Goal: Information Seeking & Learning: Learn about a topic

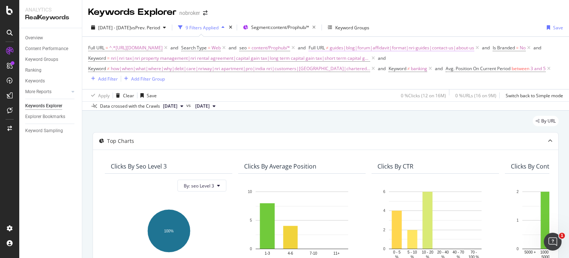
click at [391, 43] on span "guides|blog|forum|affidavit|format|nri-guides|contact-us|about-us" at bounding box center [402, 48] width 145 height 10
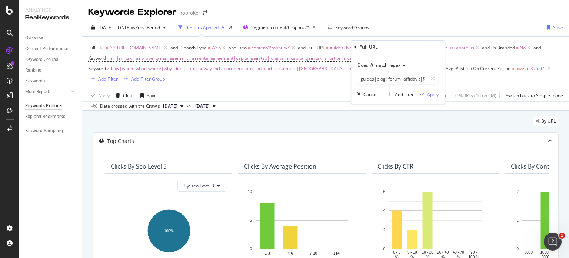
click at [268, 128] on div "By URL" at bounding box center [326, 124] width 466 height 16
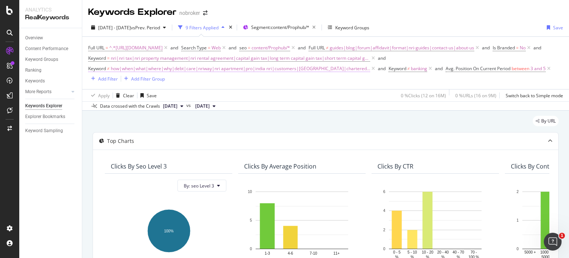
click at [204, 68] on span "how|when|what|where|why|debt|care|nriway|nri apartment|pro|india nri|customers|…" at bounding box center [240, 68] width 259 height 10
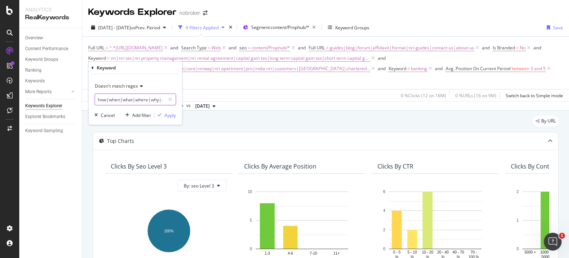
click at [100, 102] on input "how|when|what|where|why|debt|care|nriway|nri apartment|pro|india nri|customers|…" at bounding box center [130, 99] width 70 height 12
click at [105, 100] on input "how|when|what|where|why|debt|care|nriway|nri apartment|pro|india nri|customers|…" at bounding box center [130, 99] width 70 height 12
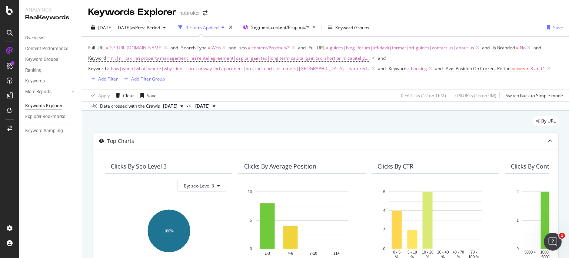
click at [174, 72] on span "how|when|what|where|why|debt|care|nriway|nri apartment|pro|india nri|customers|…" at bounding box center [240, 68] width 259 height 10
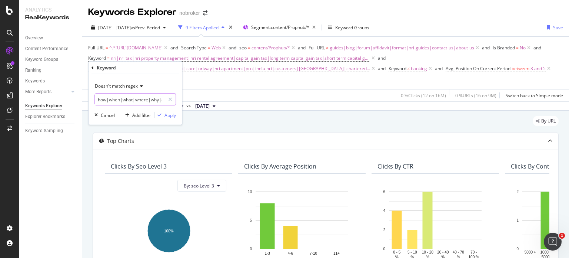
click at [103, 104] on input "how|when|what|where|why|debt|care|nriway|nri apartment|pro|india nri|customers|…" at bounding box center [130, 99] width 70 height 12
click at [106, 100] on input "how|when|what|where|why|debt|care|nriway|nri apartment|pro|india nri|customers|…" at bounding box center [130, 99] width 70 height 12
click at [160, 100] on input "how|when|what|where|why|debt|care|nriway|nri apartment|pro|india nri|customers|…" at bounding box center [130, 99] width 70 height 12
click at [150, 98] on input "how|when|what|where|why|debt|care|nriway|india nri|customers|punjab|chartered|c…" at bounding box center [130, 99] width 70 height 12
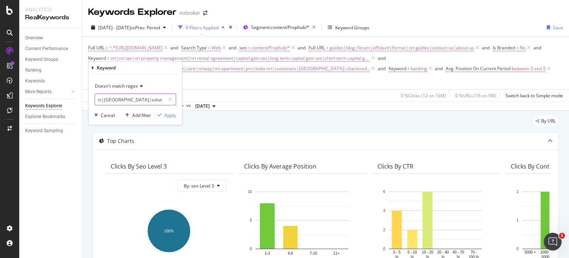
scroll to position [0, 212]
type input "how|when|what|where|why|debt|care|nriway|customers|[GEOGRAPHIC_DATA]|chartered|…"
click at [168, 113] on div "Apply" at bounding box center [170, 115] width 11 height 6
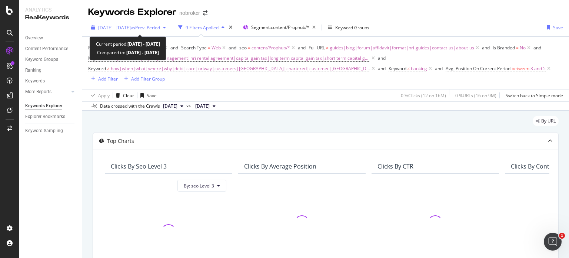
click at [160, 27] on span "vs Prev. Period" at bounding box center [145, 27] width 29 height 6
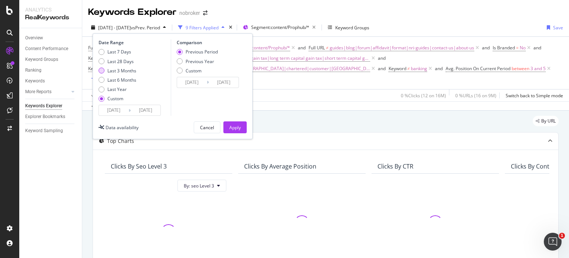
click at [101, 72] on div "Last 3 Months" at bounding box center [102, 70] width 6 height 6
type input "[DATE]"
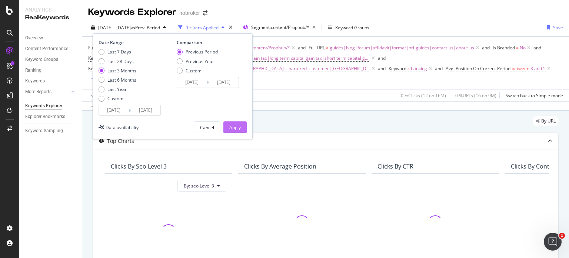
click at [237, 124] on div "Apply" at bounding box center [234, 127] width 11 height 6
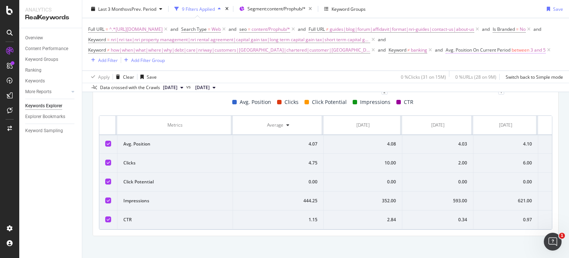
click at [497, 49] on span "Avg. Position On Current Period" at bounding box center [478, 50] width 65 height 6
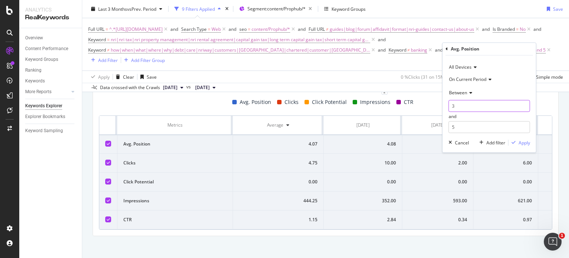
click at [464, 105] on input "3" at bounding box center [490, 106] width 82 height 12
type input "1"
click at [474, 107] on input "1" at bounding box center [490, 106] width 82 height 12
type input "1"
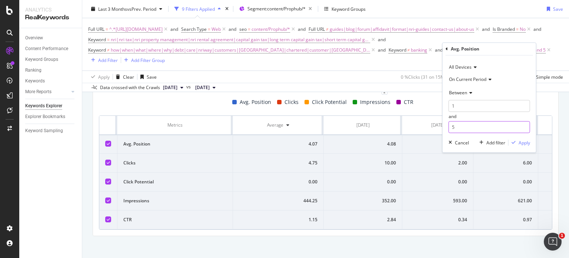
click at [468, 126] on input "5" at bounding box center [490, 127] width 82 height 12
type input "3"
click at [521, 143] on div "Apply" at bounding box center [524, 142] width 11 height 6
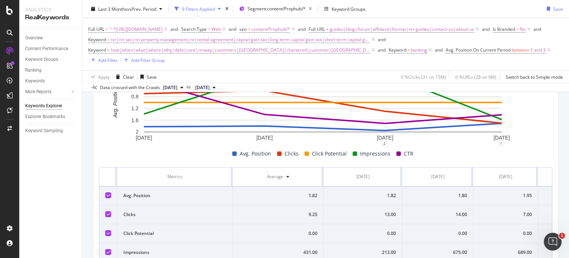
scroll to position [320, 0]
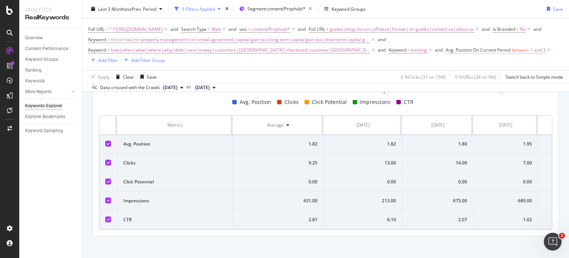
click at [488, 47] on span "Avg. Position On Current Period" at bounding box center [478, 50] width 65 height 6
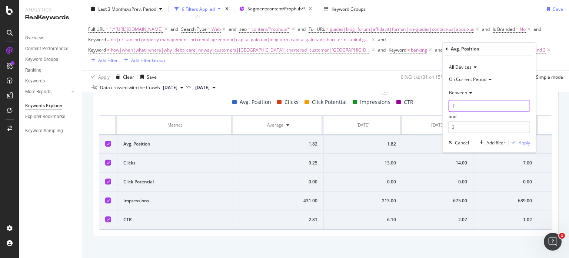
click at [464, 109] on input "1" at bounding box center [490, 106] width 82 height 12
type input "4"
click at [468, 127] on input "3" at bounding box center [490, 127] width 82 height 12
type input "7"
click at [526, 140] on div "Apply" at bounding box center [524, 142] width 11 height 6
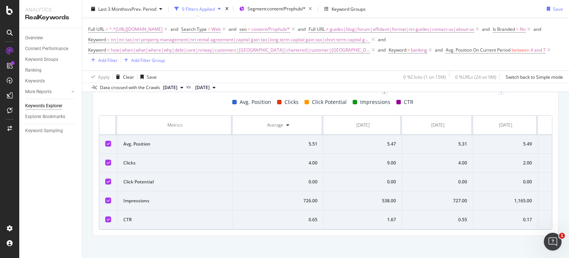
scroll to position [320, 0]
click at [502, 46] on span "Avg. Position On Current Period between 4 and 7" at bounding box center [499, 50] width 106 height 10
click at [504, 50] on span "Avg. Position On Current Period" at bounding box center [478, 50] width 65 height 6
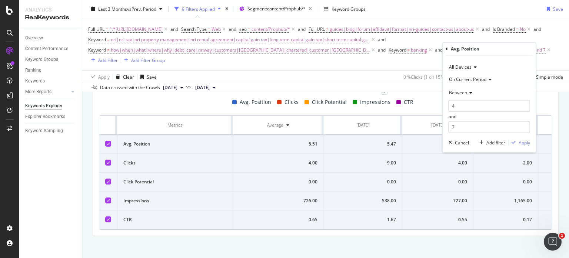
click at [463, 92] on span "Between" at bounding box center [458, 92] width 18 height 6
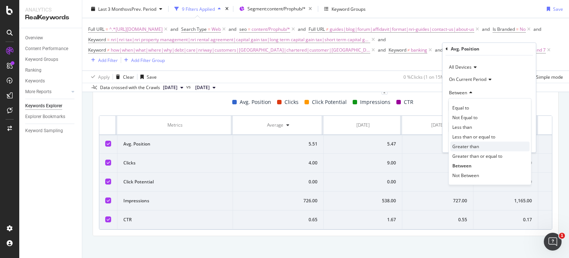
click at [474, 144] on span "Greater than" at bounding box center [466, 146] width 27 height 6
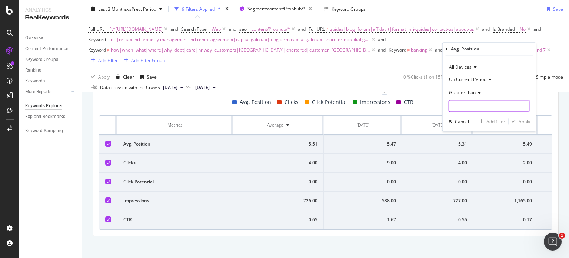
click at [471, 106] on input "number" at bounding box center [490, 106] width 82 height 12
type input "8"
click at [517, 123] on div "button" at bounding box center [514, 121] width 10 height 4
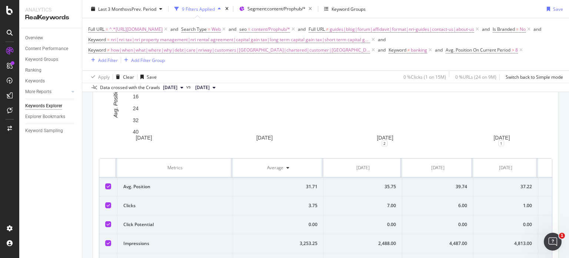
scroll to position [320, 0]
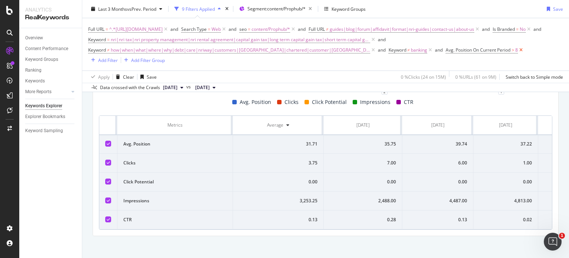
click at [518, 49] on icon at bounding box center [521, 49] width 6 height 7
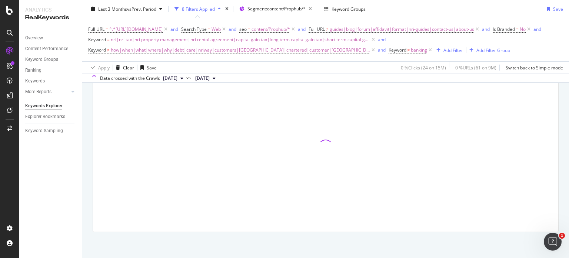
scroll to position [259, 0]
click at [31, 69] on div "Ranking" at bounding box center [33, 70] width 16 height 8
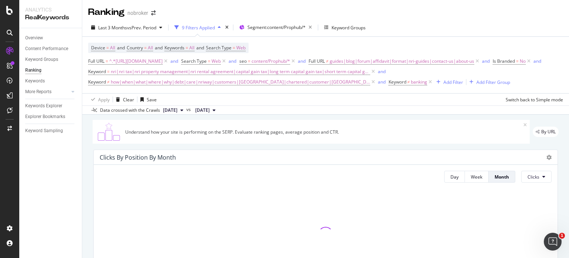
click at [288, 160] on div "Clicks By Position By Month" at bounding box center [320, 156] width 440 height 7
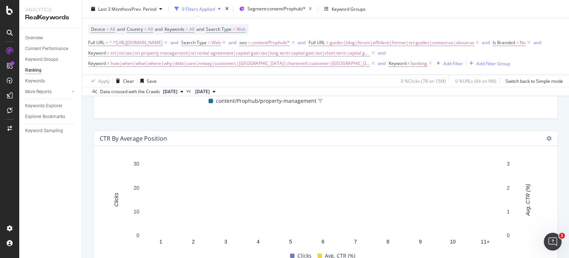
scroll to position [801, 0]
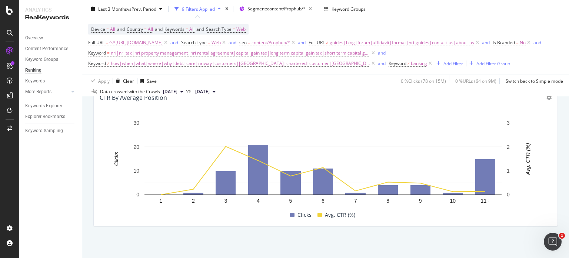
click at [486, 63] on div "Add Filter Group" at bounding box center [494, 63] width 34 height 6
click at [499, 53] on div "Full URL = ^.*https://www.nobroker.in/prophub/nris/.*$ and Search Type = Web an…" at bounding box center [325, 52] width 475 height 31
click at [34, 36] on div "Overview" at bounding box center [34, 38] width 18 height 8
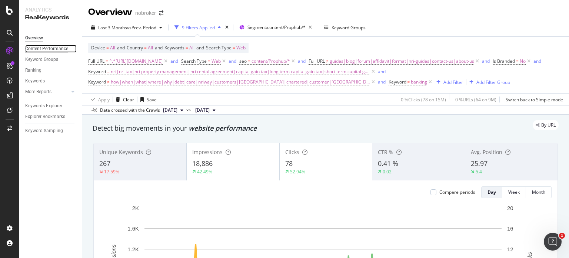
click at [41, 49] on div "Content Performance" at bounding box center [46, 49] width 43 height 8
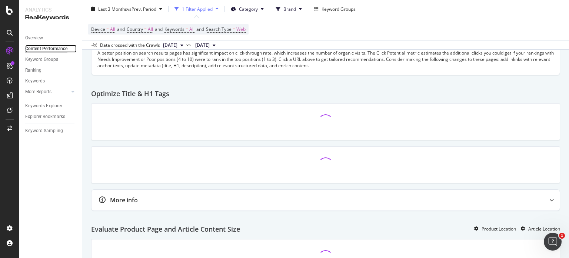
scroll to position [160, 0]
click at [38, 92] on div "More Reports" at bounding box center [38, 92] width 26 height 8
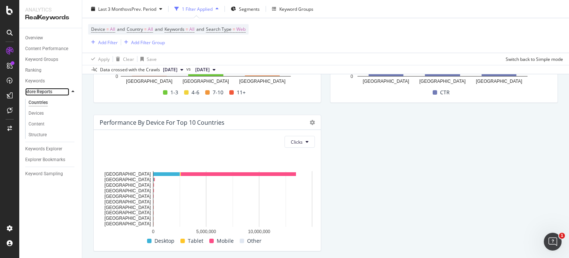
scroll to position [834, 0]
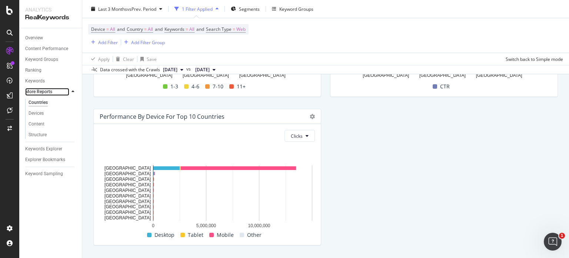
click at [66, 90] on div at bounding box center [65, 91] width 7 height 7
click at [71, 92] on div at bounding box center [72, 91] width 7 height 7
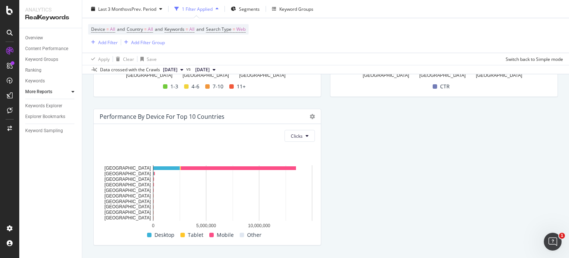
click at [50, 110] on div "Keywords Explorer" at bounding box center [53, 105] width 57 height 11
click at [55, 109] on div "Keywords Explorer" at bounding box center [43, 106] width 37 height 8
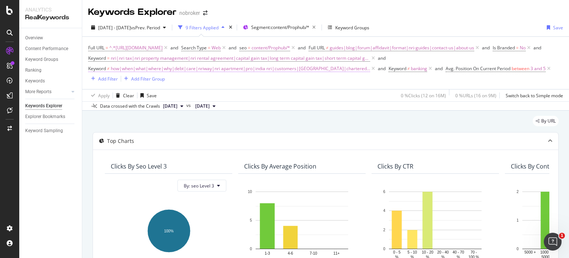
click at [232, 70] on span "how|when|what|where|why|debt|care|nriway|nri apartment|pro|india nri|customers|…" at bounding box center [240, 68] width 259 height 10
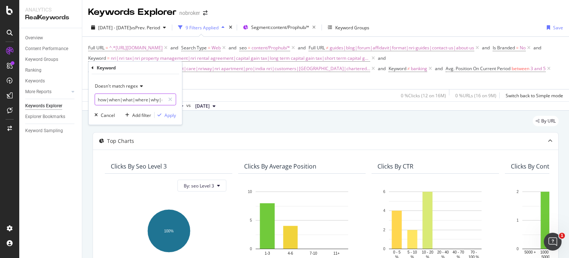
click at [127, 95] on input "how|when|what|where|why|debt|care|nriway|nri apartment|pro|india nri|customers|…" at bounding box center [130, 99] width 70 height 12
click at [130, 96] on input "how|when|what|where|why|debt|care|nriway|nri apartment|pro|india nri|customers|…" at bounding box center [130, 99] width 70 height 12
type input "how|when|what|where|why|debt|care|nriway|customers|[GEOGRAPHIC_DATA]|chartered|…"
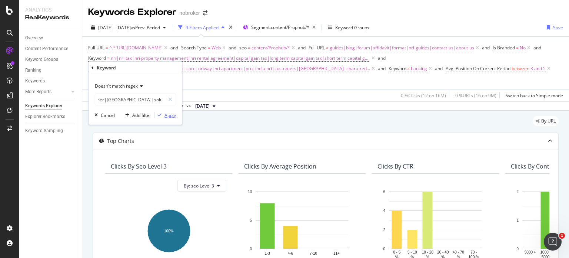
scroll to position [0, 0]
click at [168, 114] on div "Apply" at bounding box center [170, 115] width 11 height 6
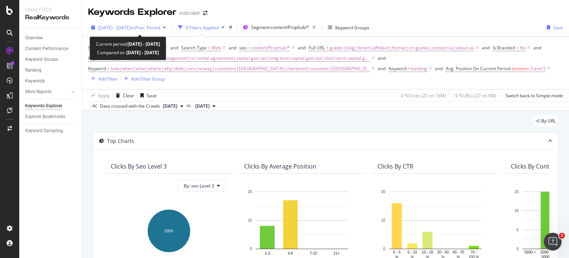
click at [160, 30] on div "[DATE] - [DATE] vs Prev. Period" at bounding box center [129, 27] width 62 height 6
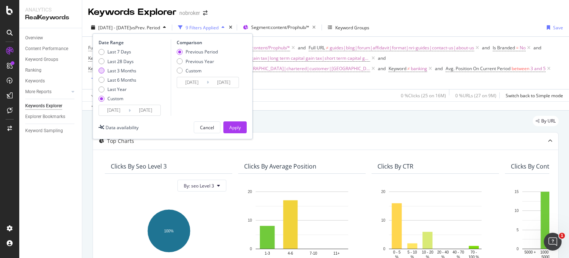
click at [101, 71] on div "Last 3 Months" at bounding box center [102, 70] width 6 height 6
type input "[DATE]"
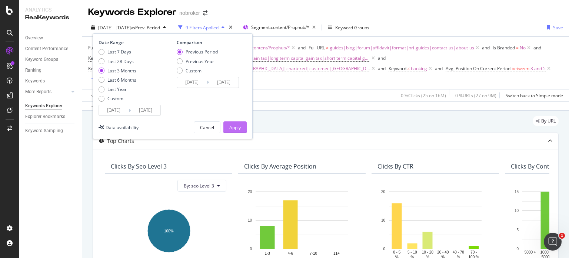
click at [235, 128] on div "Apply" at bounding box center [234, 127] width 11 height 6
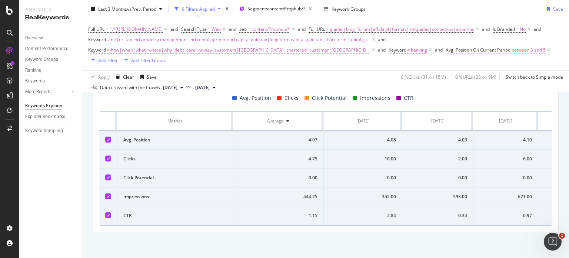
click at [521, 51] on span "between" at bounding box center [521, 50] width 18 height 6
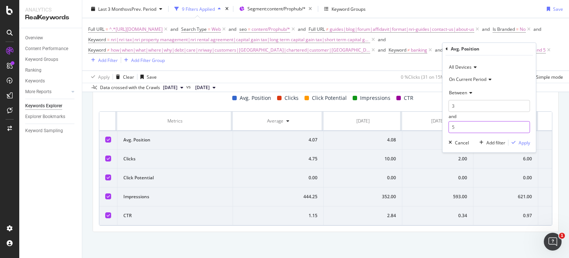
click at [456, 127] on input "5" at bounding box center [490, 127] width 82 height 12
click at [461, 106] on input "3" at bounding box center [490, 106] width 82 height 12
type input "1"
click at [461, 129] on input "number" at bounding box center [490, 127] width 82 height 12
type input "3"
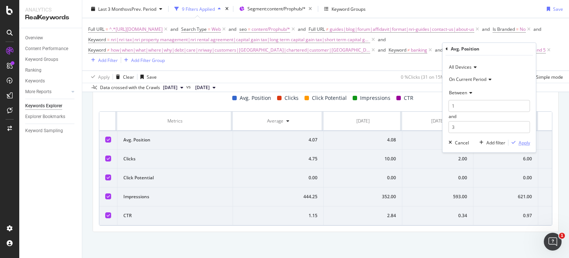
click at [520, 139] on div "Apply" at bounding box center [524, 142] width 11 height 6
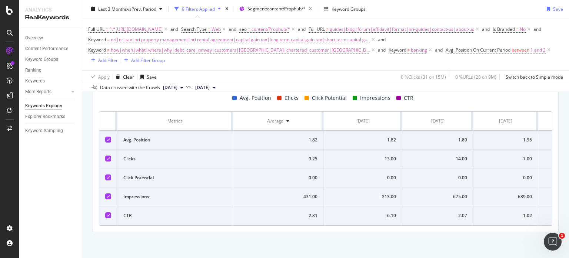
scroll to position [328, 0]
click at [500, 50] on span "Avg. Position On Current Period" at bounding box center [478, 50] width 65 height 6
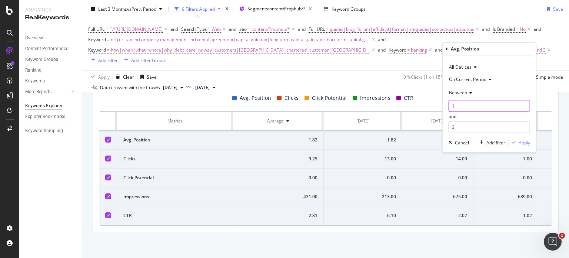
click at [467, 102] on input "1" at bounding box center [490, 106] width 82 height 12
type input "4"
click at [474, 124] on input "3" at bounding box center [490, 127] width 82 height 12
type input "7"
click at [524, 141] on div "Apply" at bounding box center [524, 142] width 11 height 6
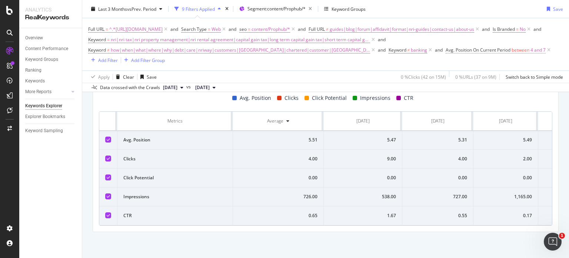
scroll to position [328, 0]
click at [491, 49] on span "Avg. Position On Current Period" at bounding box center [478, 50] width 65 height 6
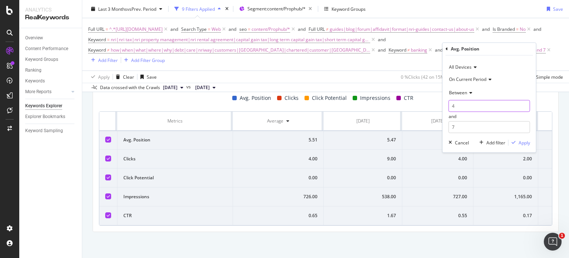
click at [470, 104] on input "4" at bounding box center [490, 106] width 82 height 12
click at [463, 128] on input "7" at bounding box center [490, 127] width 82 height 12
click at [467, 105] on input "number" at bounding box center [490, 106] width 82 height 12
type input "8"
click at [461, 127] on input "number" at bounding box center [490, 127] width 82 height 12
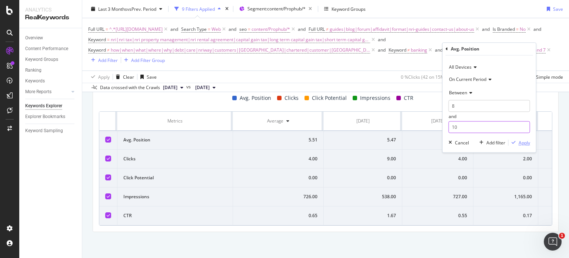
type input "10"
click at [528, 143] on div "Apply" at bounding box center [524, 142] width 11 height 6
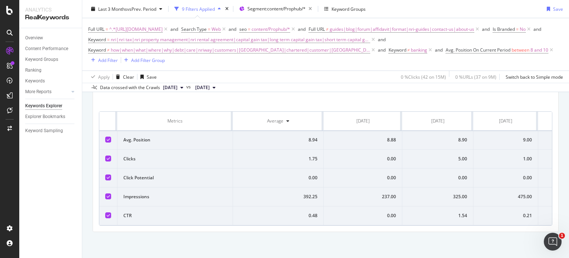
scroll to position [328, 0]
click at [484, 50] on span "Avg. Position On Current Period" at bounding box center [478, 50] width 65 height 6
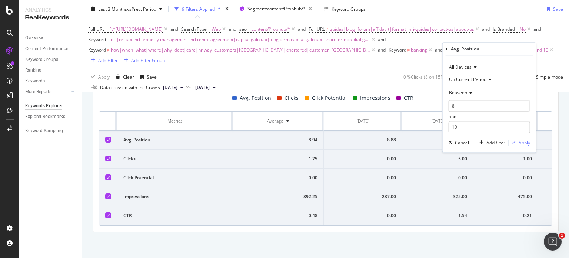
click at [464, 93] on span "Between" at bounding box center [458, 92] width 18 height 6
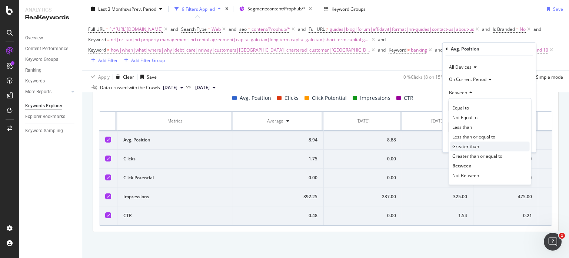
click at [472, 146] on span "Greater than" at bounding box center [466, 146] width 27 height 6
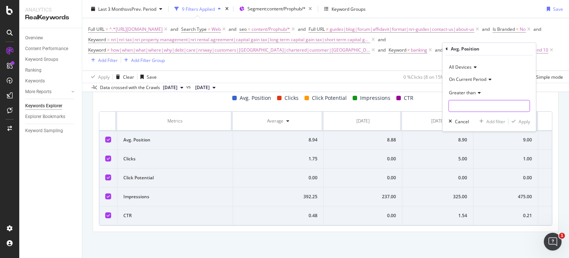
click at [457, 110] on input "number" at bounding box center [490, 106] width 82 height 12
type input "11"
click at [519, 122] on div "Apply" at bounding box center [524, 121] width 11 height 6
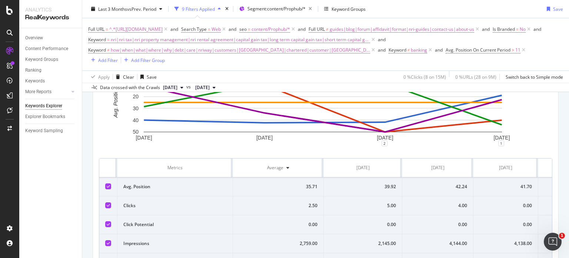
scroll to position [328, 0]
